Goal: Transaction & Acquisition: Download file/media

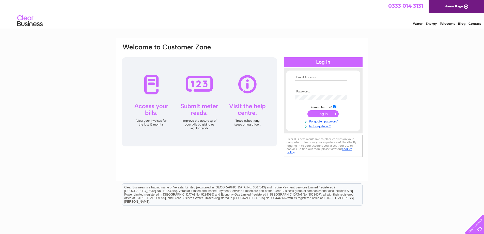
type input "mazhouse22@hotmail.com"
click at [324, 113] on input "submit" at bounding box center [323, 113] width 31 height 7
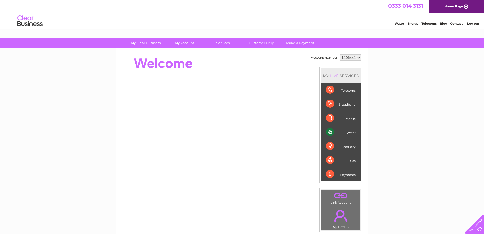
click at [413, 110] on div "My Clear Business Login Details My Details My Preferences Link Account My Accou…" at bounding box center [242, 181] width 484 height 286
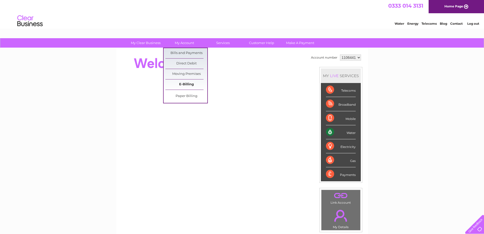
click at [182, 84] on link "E-Billing" at bounding box center [187, 84] width 42 height 10
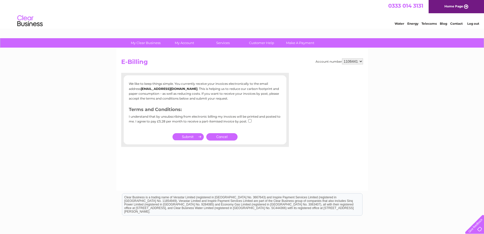
click at [77, 77] on div "My Clear Business Login Details My Details My Preferences Link Account My Accou…" at bounding box center [242, 157] width 484 height 239
click at [114, 129] on div "My Clear Business Login Details My Details My Preferences Link Account My Accou…" at bounding box center [242, 157] width 484 height 239
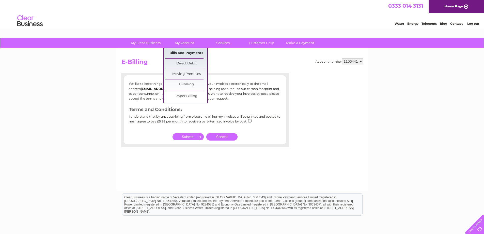
click at [185, 54] on link "Bills and Payments" at bounding box center [187, 53] width 42 height 10
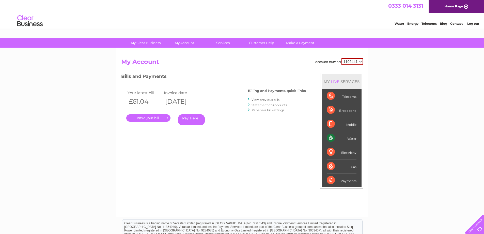
click at [155, 119] on link "." at bounding box center [148, 117] width 44 height 7
click at [271, 100] on link "View previous bills" at bounding box center [266, 100] width 28 height 4
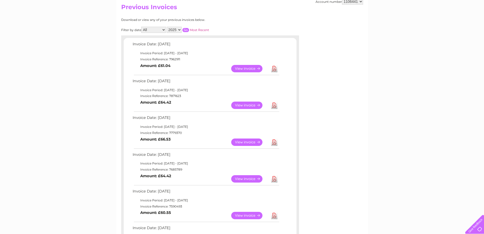
scroll to position [76, 0]
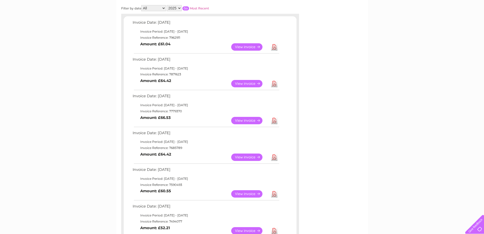
click at [274, 157] on link "Download" at bounding box center [274, 156] width 6 height 7
click at [275, 85] on link "Download" at bounding box center [274, 83] width 6 height 7
click at [274, 121] on link "Download" at bounding box center [274, 120] width 6 height 7
click at [318, 96] on div "Account number 1106441 Previous Invoices Download or view any of your previous …" at bounding box center [242, 154] width 252 height 365
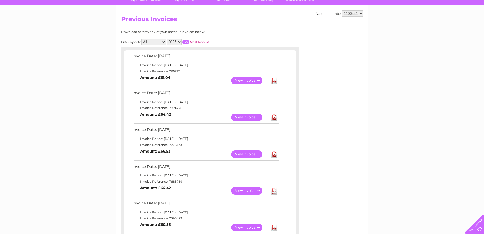
scroll to position [0, 0]
